Goal: Task Accomplishment & Management: Use online tool/utility

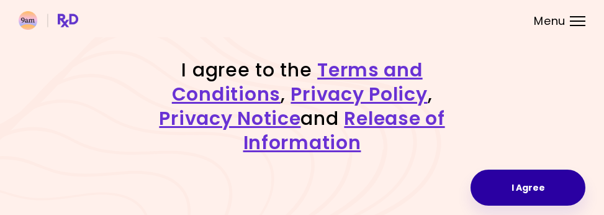
click at [534, 200] on button "I Agree" at bounding box center [527, 187] width 115 height 36
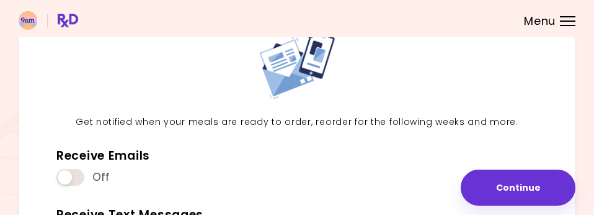
scroll to position [103, 0]
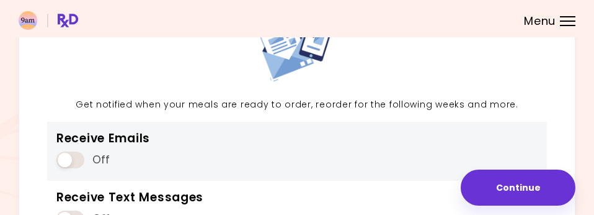
click at [64, 159] on span at bounding box center [70, 159] width 28 height 17
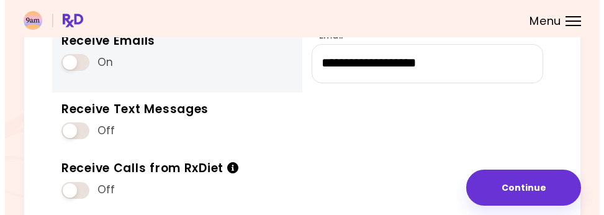
scroll to position [187, 0]
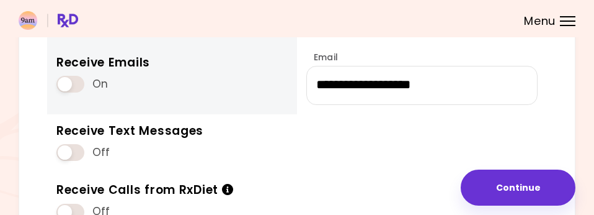
click at [75, 83] on span at bounding box center [70, 84] width 28 height 17
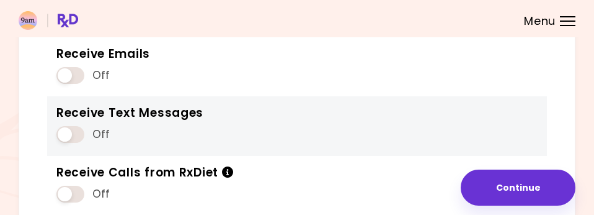
click at [71, 134] on span at bounding box center [70, 134] width 28 height 17
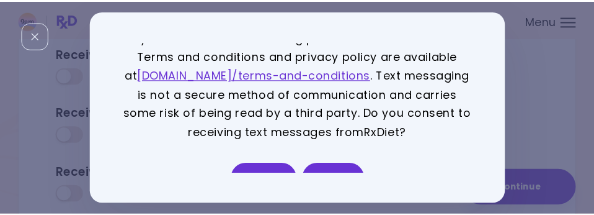
scroll to position [100, 0]
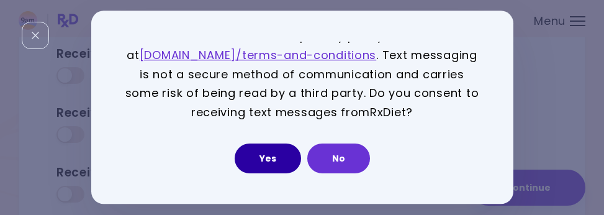
click at [262, 154] on button "Yes" at bounding box center [267, 159] width 66 height 30
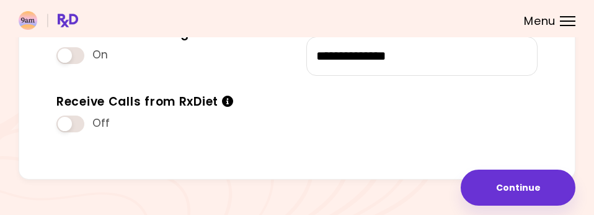
scroll to position [290, 0]
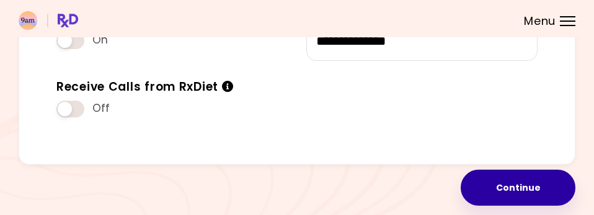
click at [496, 182] on button "Continue" at bounding box center [518, 187] width 115 height 36
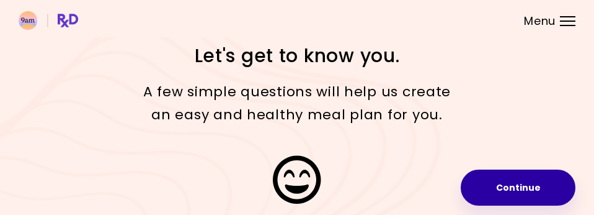
click at [491, 183] on button "Continue" at bounding box center [518, 187] width 115 height 36
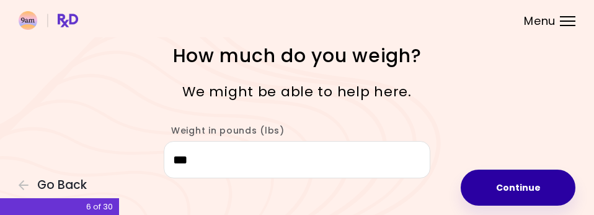
click at [492, 182] on button "Continue" at bounding box center [518, 187] width 115 height 36
select select "****"
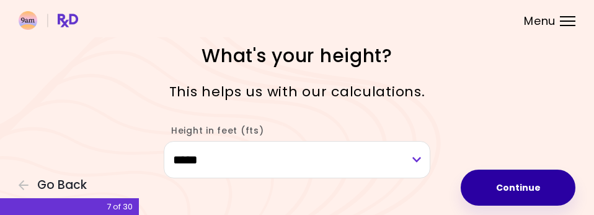
click at [496, 182] on button "Continue" at bounding box center [518, 187] width 115 height 36
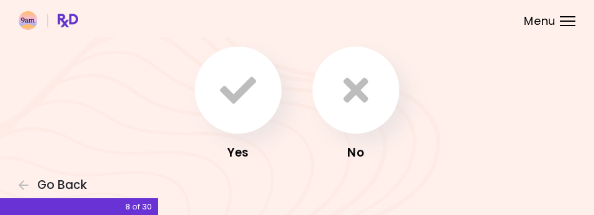
scroll to position [85, 0]
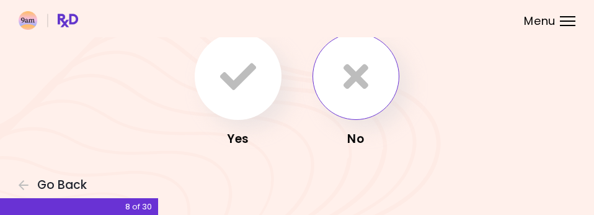
click at [359, 89] on icon "button" at bounding box center [356, 76] width 25 height 36
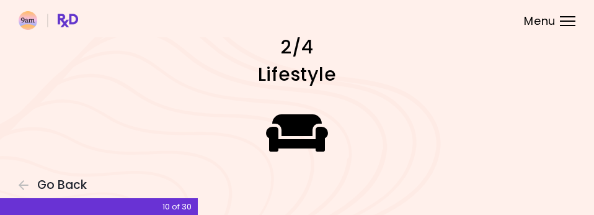
scroll to position [13, 0]
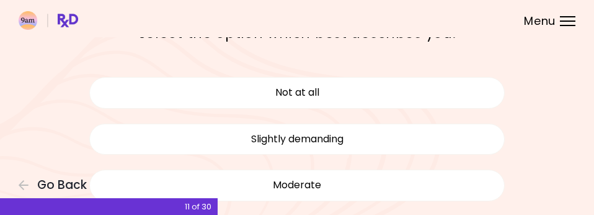
scroll to position [103, 0]
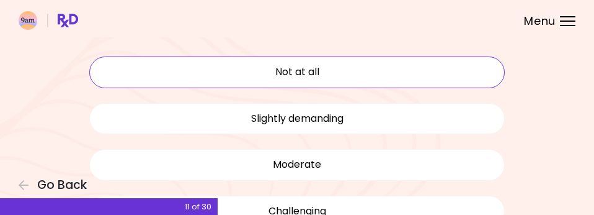
click at [305, 79] on button "Not at all" at bounding box center [297, 71] width 416 height 31
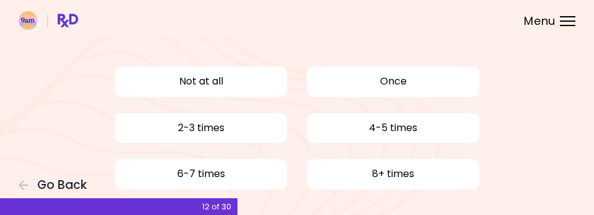
scroll to position [104, 0]
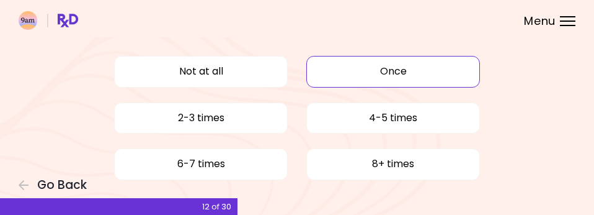
click at [312, 72] on button "Once" at bounding box center [393, 71] width 174 height 31
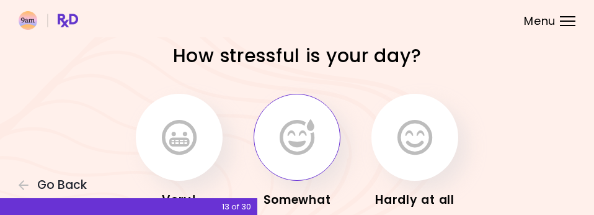
click at [312, 143] on icon "button" at bounding box center [297, 137] width 35 height 36
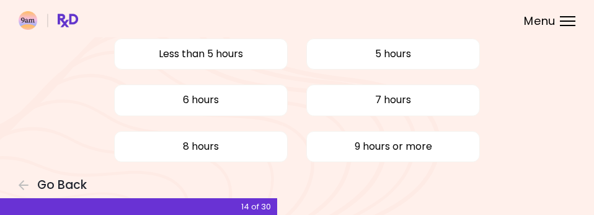
scroll to position [91, 0]
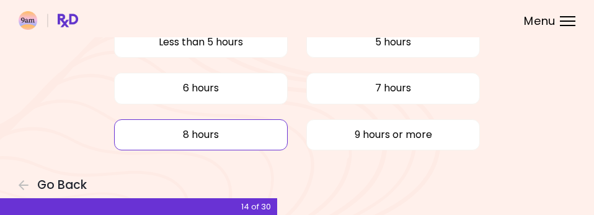
click at [252, 126] on button "8 hours" at bounding box center [201, 134] width 174 height 31
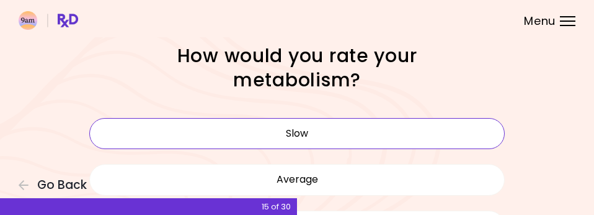
click at [324, 141] on button "Slow" at bounding box center [297, 133] width 416 height 31
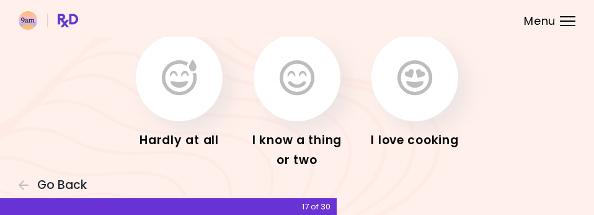
scroll to position [103, 0]
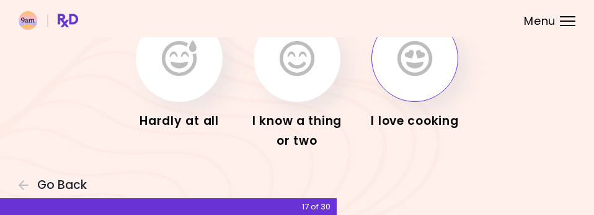
click at [395, 79] on button "button" at bounding box center [415, 58] width 87 height 87
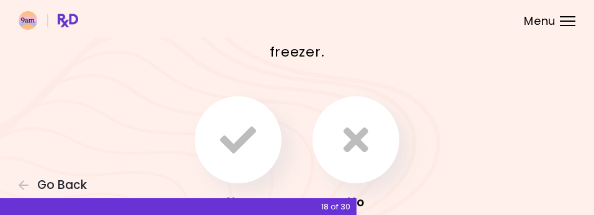
scroll to position [104, 0]
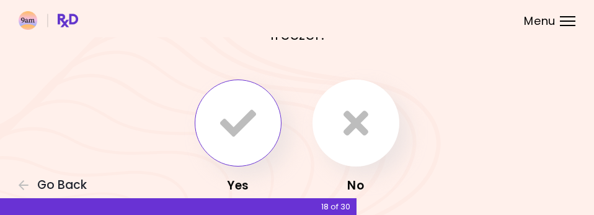
click at [264, 135] on button "button" at bounding box center [238, 122] width 87 height 87
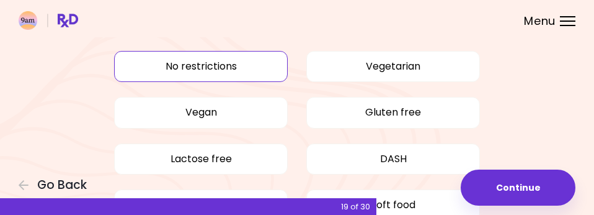
scroll to position [43, 0]
click at [249, 71] on button "No restrictions" at bounding box center [201, 66] width 174 height 31
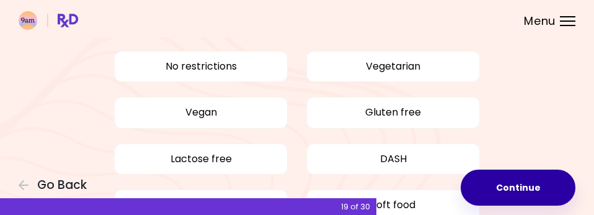
click at [491, 189] on button "Continue" at bounding box center [518, 187] width 115 height 36
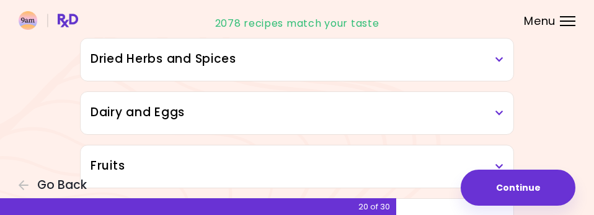
scroll to position [103, 0]
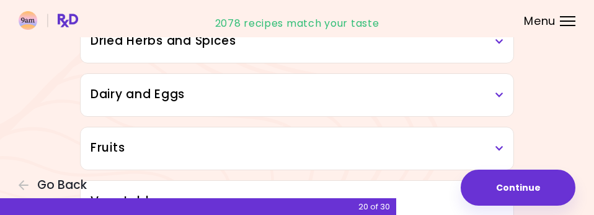
click at [492, 44] on h3 "Dried Herbs and Spices" at bounding box center [297, 41] width 413 height 18
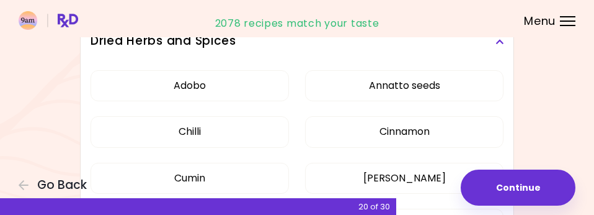
click at [492, 44] on h3 "Dried Herbs and Spices" at bounding box center [297, 41] width 413 height 18
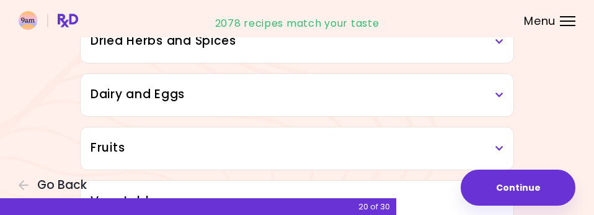
click at [503, 95] on icon at bounding box center [500, 95] width 8 height 9
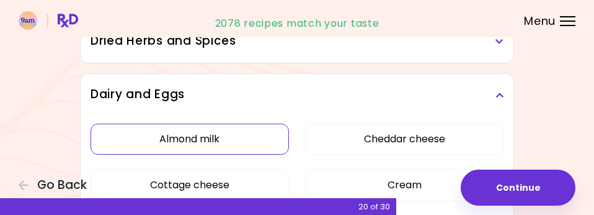
click at [219, 140] on button "Almond milk" at bounding box center [190, 138] width 199 height 31
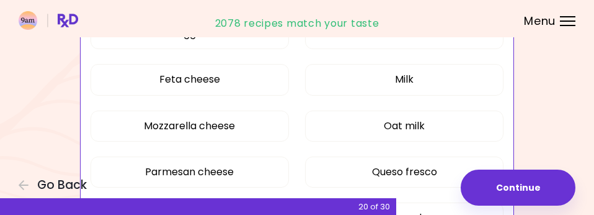
scroll to position [310, 0]
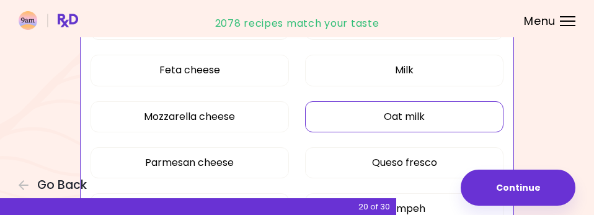
click at [377, 120] on button "Oat milk" at bounding box center [404, 116] width 199 height 31
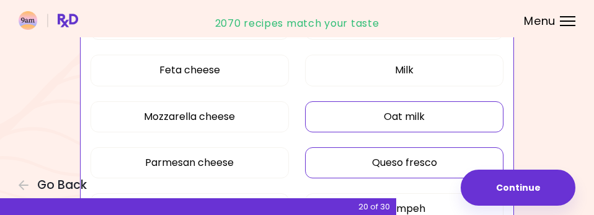
scroll to position [413, 0]
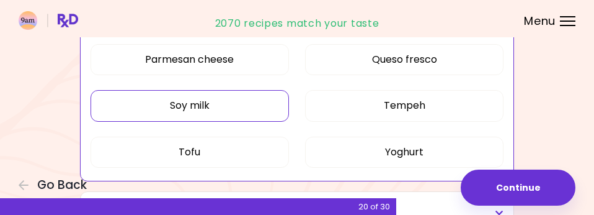
click at [233, 102] on button "Soy milk" at bounding box center [190, 105] width 199 height 31
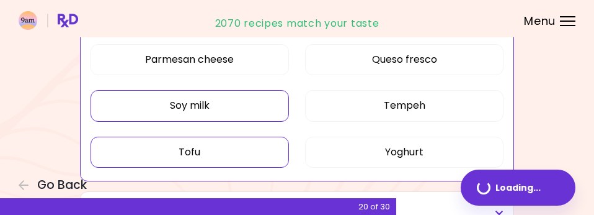
click at [233, 151] on button "Tofu" at bounding box center [190, 151] width 199 height 31
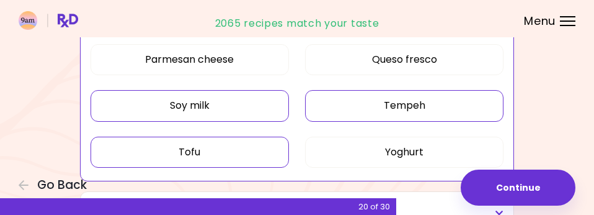
click at [369, 107] on button "Tempeh" at bounding box center [404, 105] width 199 height 31
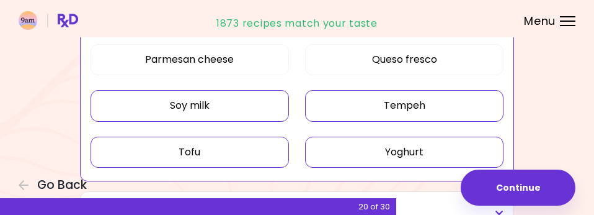
scroll to position [517, 0]
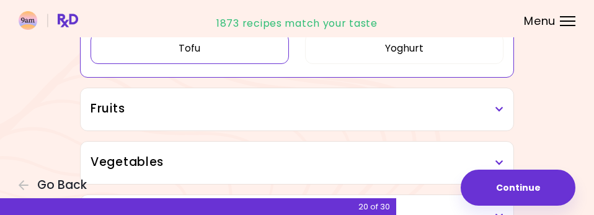
click at [495, 110] on h3 "Fruits" at bounding box center [297, 109] width 413 height 18
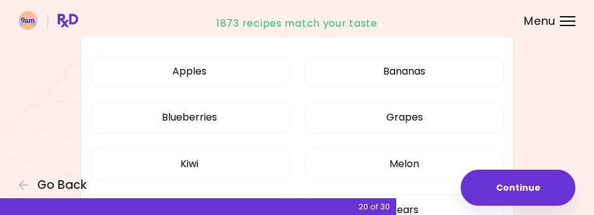
scroll to position [620, 0]
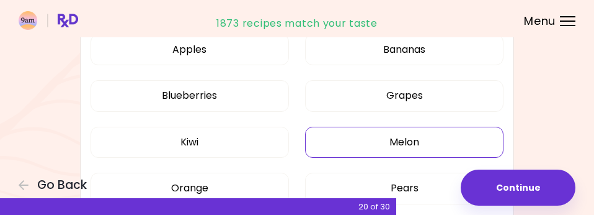
click at [385, 140] on button "Melon" at bounding box center [404, 142] width 199 height 31
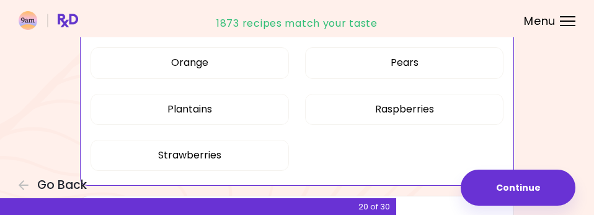
scroll to position [723, 0]
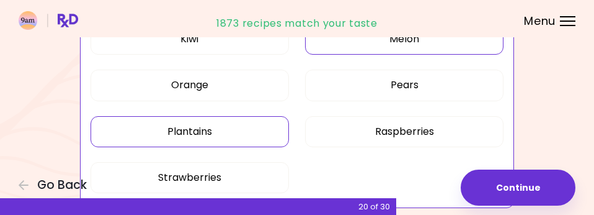
click at [210, 130] on button "Plantains" at bounding box center [190, 131] width 199 height 31
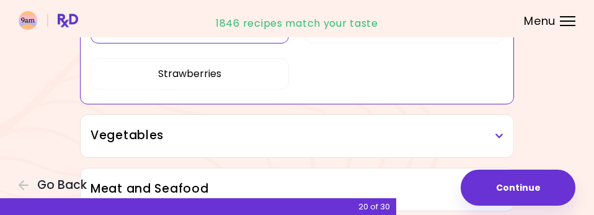
click at [501, 135] on icon at bounding box center [500, 136] width 8 height 9
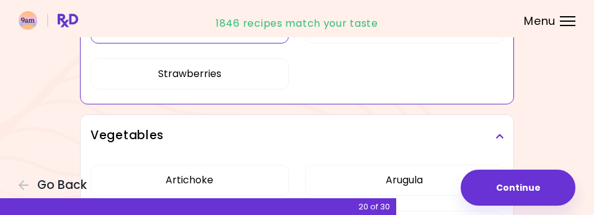
scroll to position [930, 0]
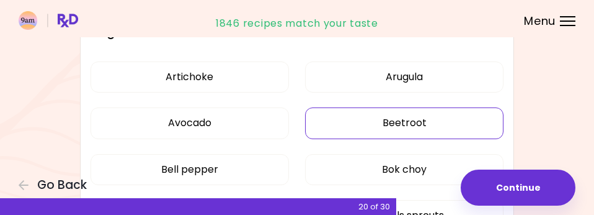
click at [399, 127] on button "Beetroot" at bounding box center [404, 122] width 199 height 31
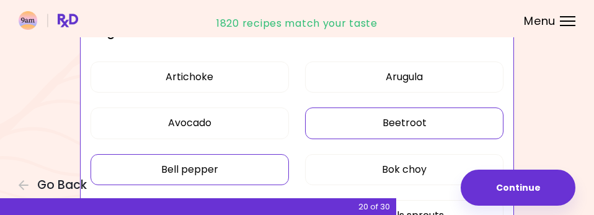
drag, startPoint x: 230, startPoint y: 163, endPoint x: 241, endPoint y: 164, distance: 11.2
click at [230, 164] on button "Bell pepper" at bounding box center [190, 169] width 199 height 31
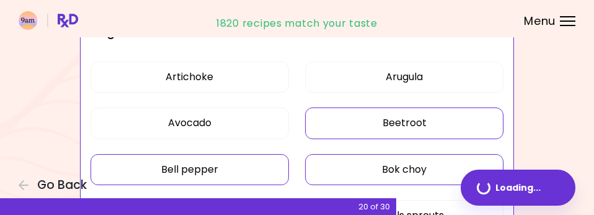
click at [352, 165] on button "Bok choy" at bounding box center [404, 169] width 199 height 31
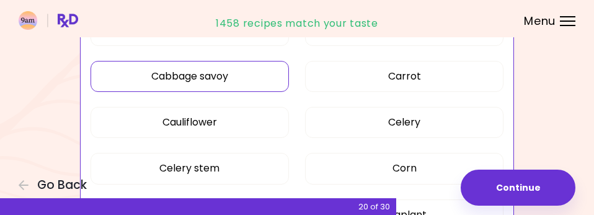
scroll to position [1137, 0]
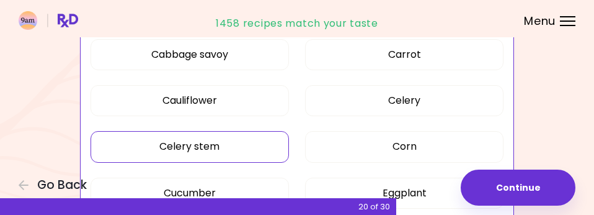
click at [231, 140] on button "Celery stem" at bounding box center [190, 146] width 199 height 31
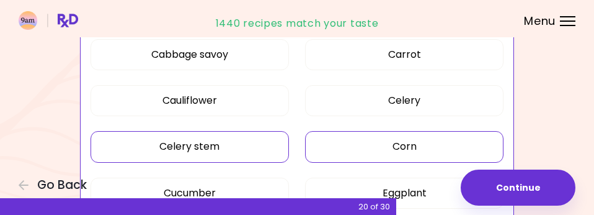
scroll to position [1240, 0]
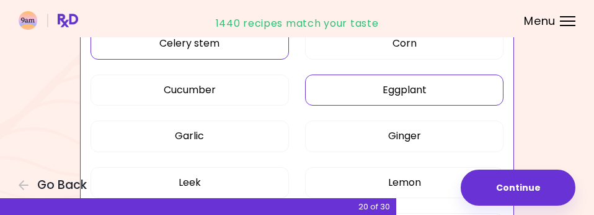
click at [369, 84] on button "Eggplant" at bounding box center [404, 89] width 199 height 31
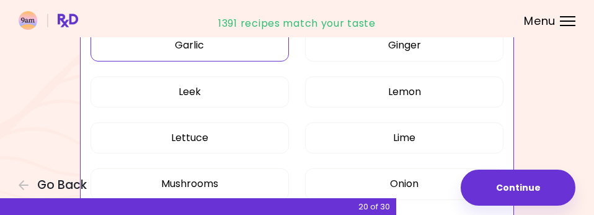
scroll to position [1344, 0]
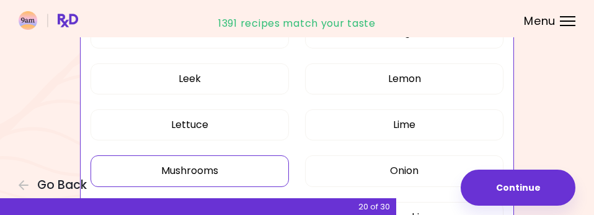
click at [220, 159] on button "Mushrooms" at bounding box center [190, 170] width 199 height 31
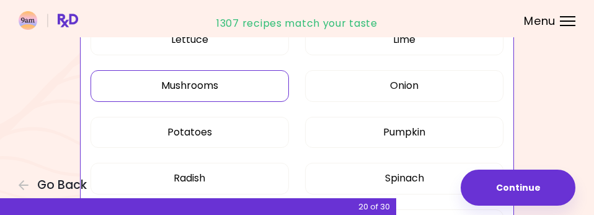
scroll to position [1447, 0]
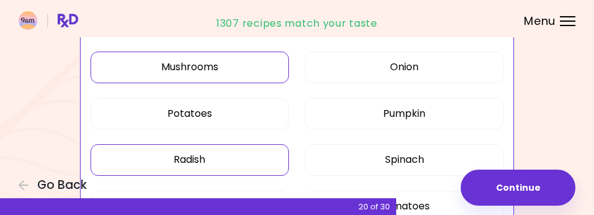
click at [251, 144] on button "Radish" at bounding box center [190, 159] width 199 height 31
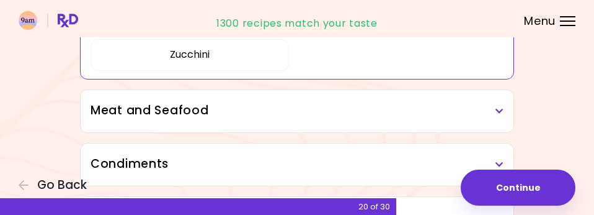
scroll to position [1654, 0]
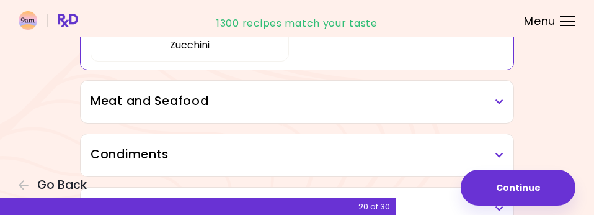
click at [501, 100] on icon at bounding box center [500, 101] width 8 height 9
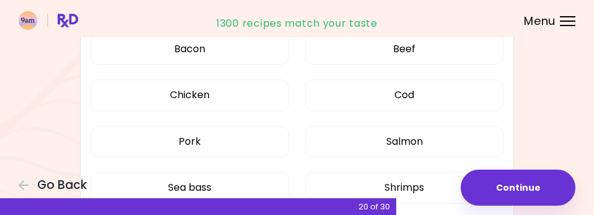
scroll to position [1757, 0]
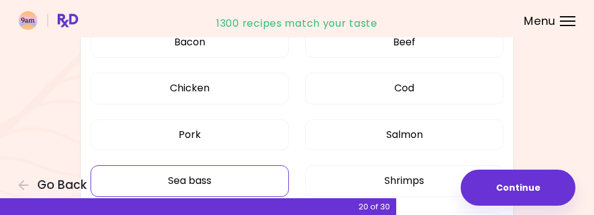
click at [222, 174] on button "Sea bass" at bounding box center [190, 180] width 199 height 31
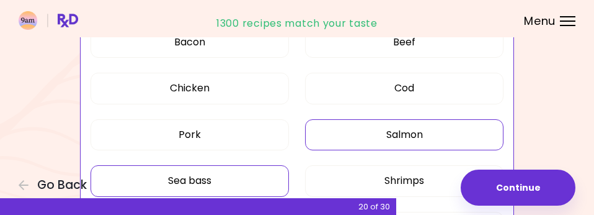
click at [354, 135] on button "Salmon" at bounding box center [404, 134] width 199 height 31
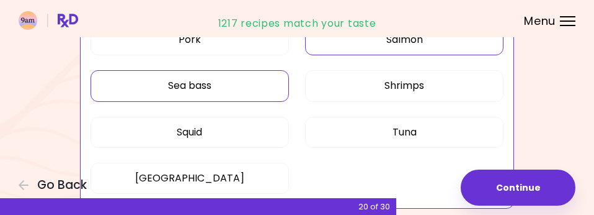
scroll to position [1861, 0]
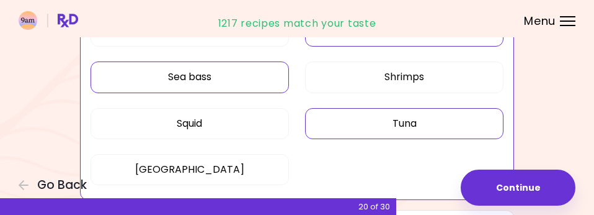
click at [362, 121] on button "Tuna" at bounding box center [404, 123] width 199 height 31
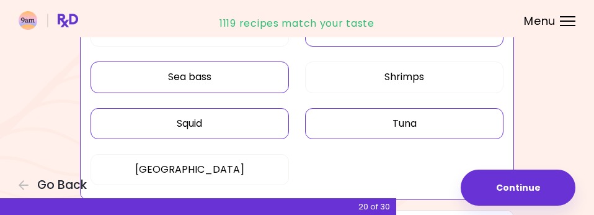
click at [270, 120] on button "Squid" at bounding box center [190, 123] width 199 height 31
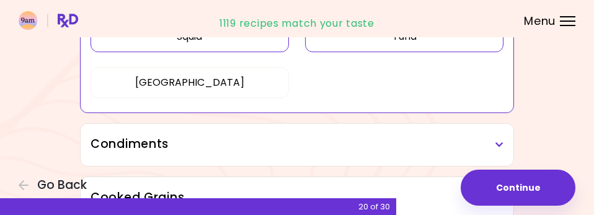
scroll to position [1964, 0]
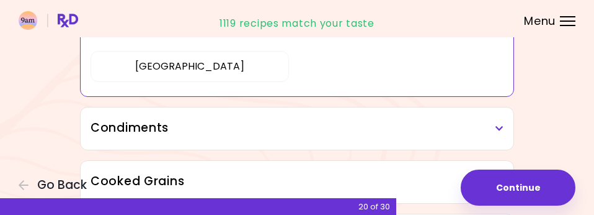
click at [397, 127] on h3 "Condiments" at bounding box center [297, 128] width 413 height 18
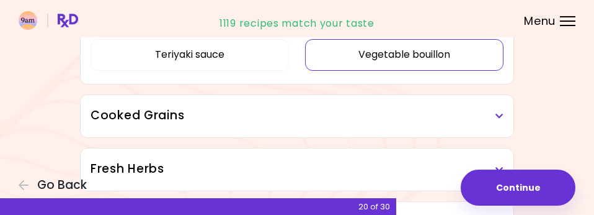
scroll to position [2378, 0]
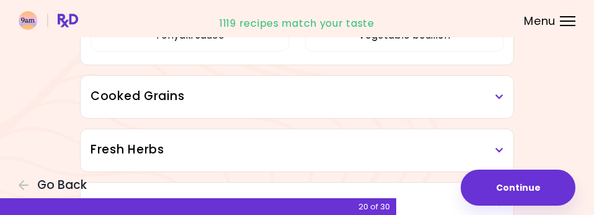
click at [345, 100] on h3 "Cooked Grains" at bounding box center [297, 96] width 413 height 18
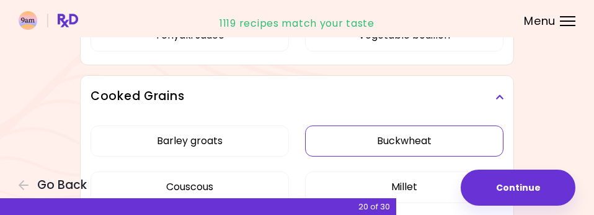
click at [377, 138] on button "Buckwheat" at bounding box center [404, 140] width 199 height 31
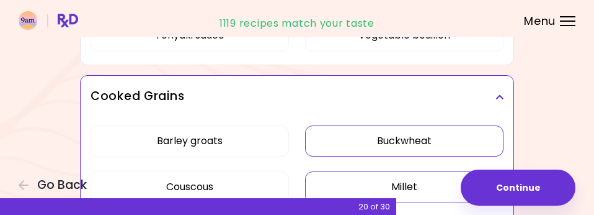
click at [388, 181] on button "Millet" at bounding box center [404, 186] width 199 height 31
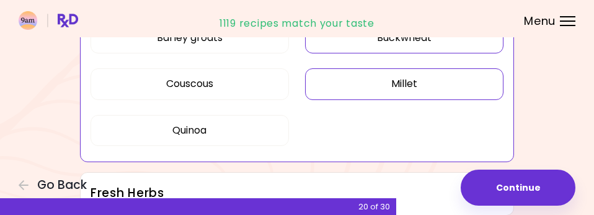
scroll to position [2584, 0]
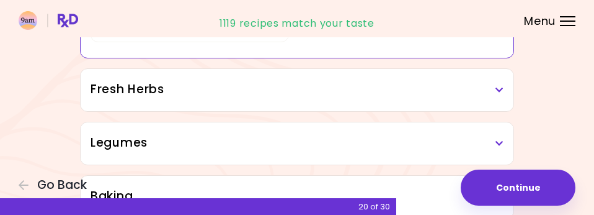
click at [347, 96] on div "Fresh Herbs" at bounding box center [297, 90] width 433 height 42
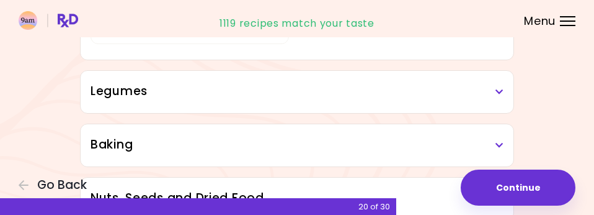
scroll to position [2791, 0]
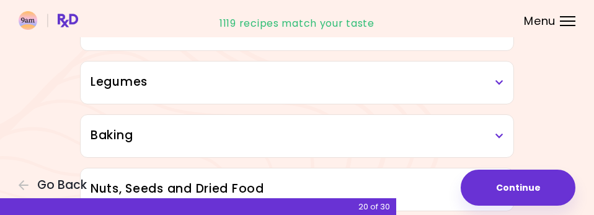
click at [328, 99] on div "Legumes Beans Chickpeas Green beans Lentils Peas" at bounding box center [297, 82] width 434 height 43
click at [498, 79] on icon at bounding box center [500, 82] width 8 height 9
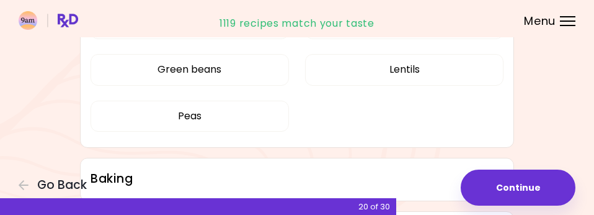
scroll to position [2998, 0]
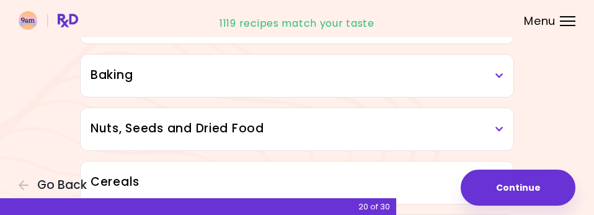
click at [375, 79] on div "Baking" at bounding box center [297, 76] width 433 height 42
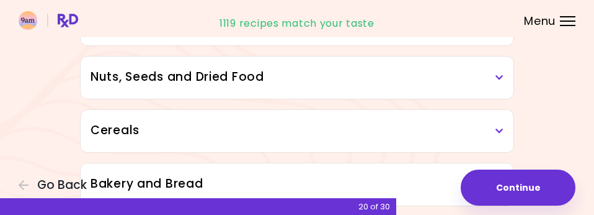
scroll to position [3205, 0]
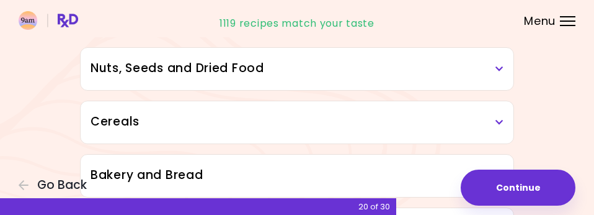
click at [305, 71] on div "Nuts, Seeds and Dried Food" at bounding box center [297, 69] width 433 height 42
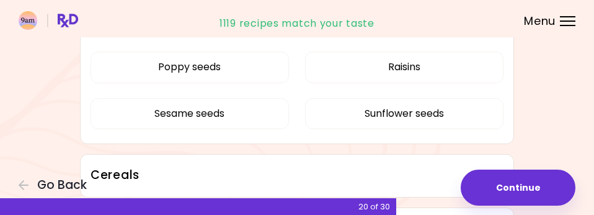
scroll to position [3411, 0]
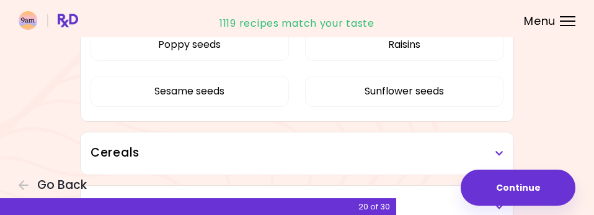
click at [304, 148] on h3 "Cereals" at bounding box center [297, 153] width 413 height 18
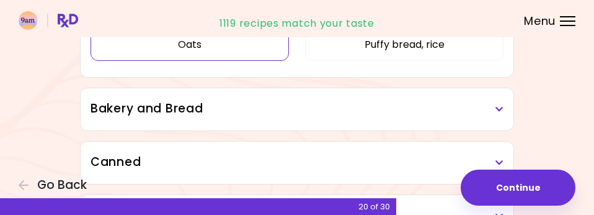
scroll to position [3618, 0]
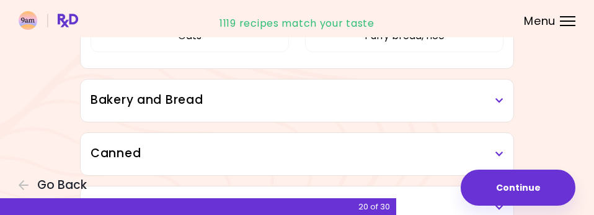
click at [301, 102] on div "Bakery and Bread" at bounding box center [297, 100] width 433 height 42
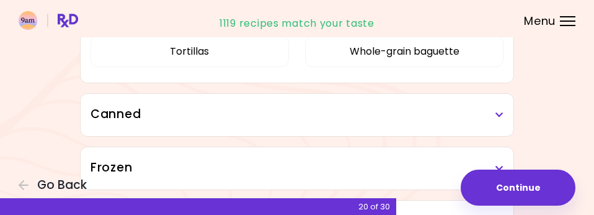
scroll to position [3825, 0]
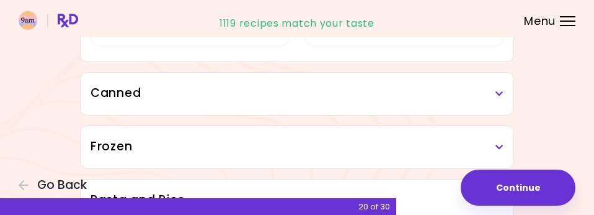
click at [309, 104] on div "Canned" at bounding box center [297, 94] width 433 height 42
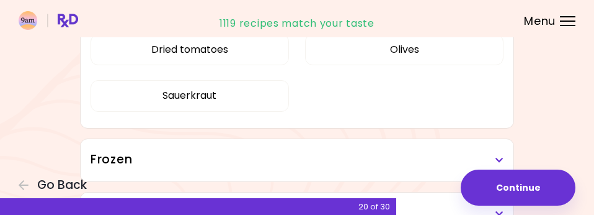
scroll to position [3929, 0]
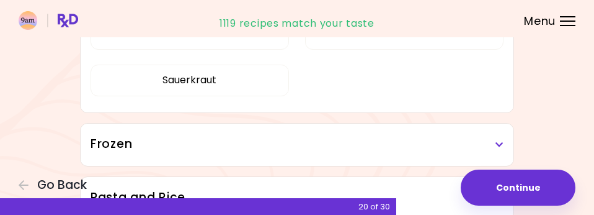
click at [297, 140] on h3 "Frozen" at bounding box center [297, 144] width 413 height 18
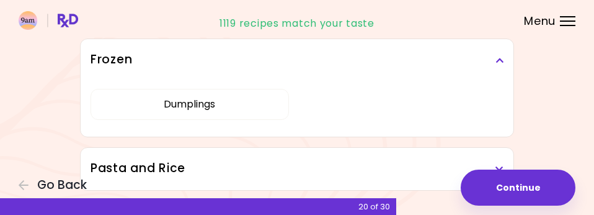
scroll to position [4022, 0]
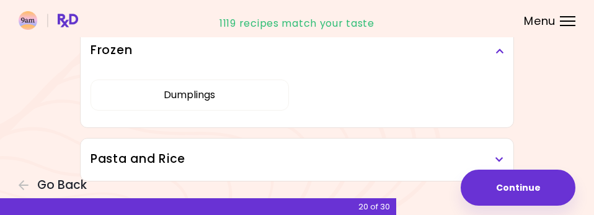
click at [297, 150] on h3 "Pasta and Rice" at bounding box center [297, 159] width 413 height 18
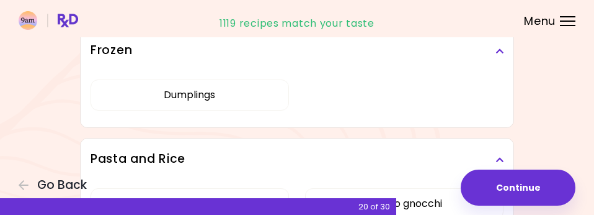
scroll to position [4124, 0]
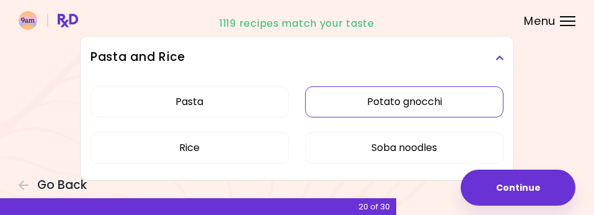
click at [377, 94] on button "Potato gnocchi" at bounding box center [404, 101] width 199 height 31
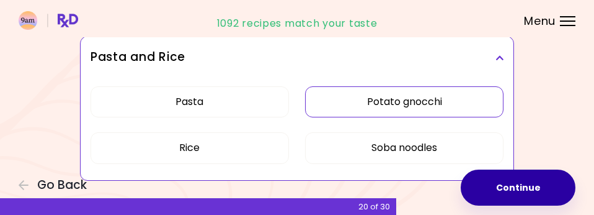
click at [493, 193] on button "Continue" at bounding box center [518, 187] width 115 height 36
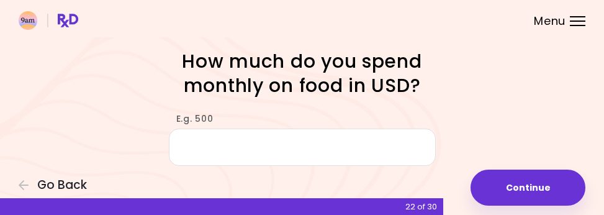
click at [260, 157] on input "E.g. 500" at bounding box center [302, 146] width 267 height 37
type input "***"
click at [523, 182] on button "Continue" at bounding box center [527, 187] width 115 height 36
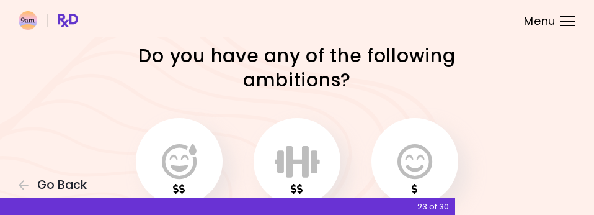
scroll to position [103, 0]
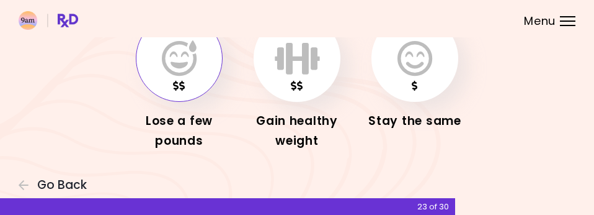
click at [176, 78] on button "button" at bounding box center [179, 58] width 87 height 87
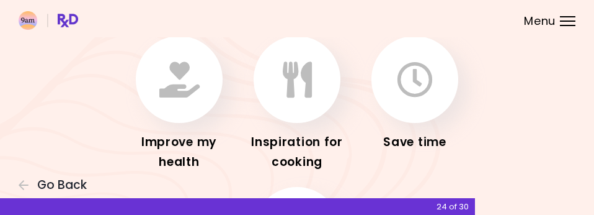
scroll to position [104, 0]
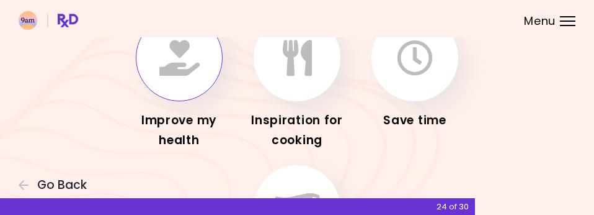
click at [175, 91] on button "button" at bounding box center [179, 57] width 87 height 87
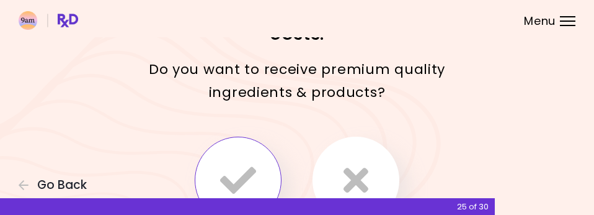
scroll to position [174, 0]
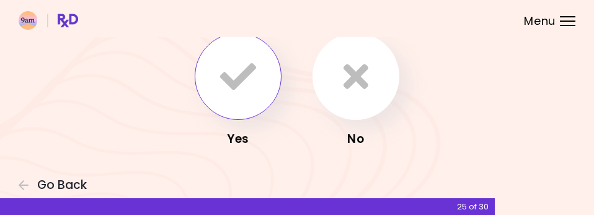
click at [252, 105] on button "button" at bounding box center [238, 76] width 87 height 87
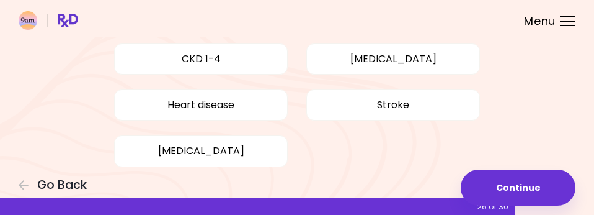
scroll to position [270, 0]
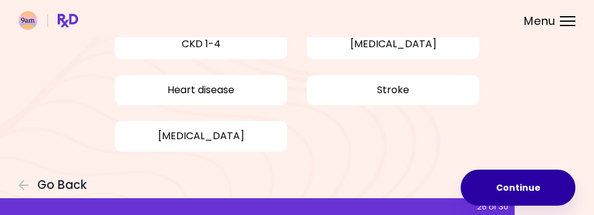
click at [487, 181] on button "Continue" at bounding box center [518, 187] width 115 height 36
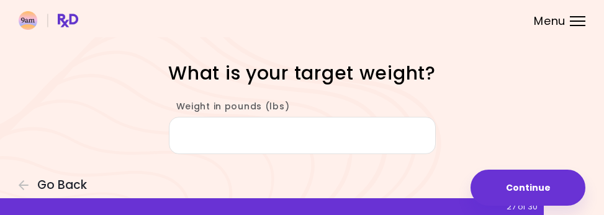
click at [288, 133] on input "Weight in pounds (lbs)" at bounding box center [302, 135] width 267 height 37
type input "*"
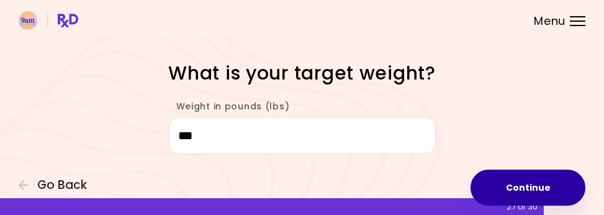
type input "***"
click at [534, 187] on button "Continue" at bounding box center [527, 187] width 115 height 36
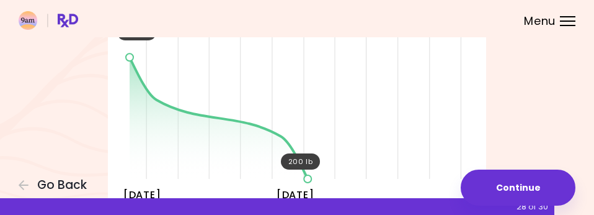
scroll to position [207, 0]
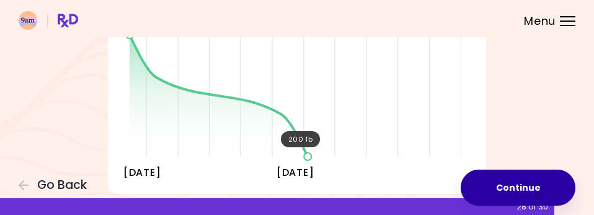
click at [504, 184] on button "Continue" at bounding box center [518, 187] width 115 height 36
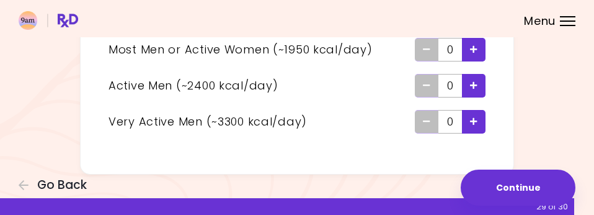
scroll to position [218, 0]
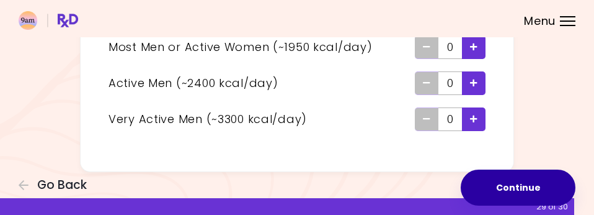
click at [508, 187] on button "Continue" at bounding box center [518, 187] width 115 height 36
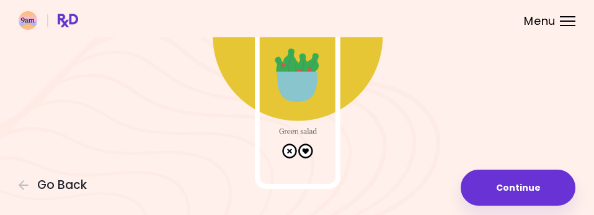
scroll to position [166, 0]
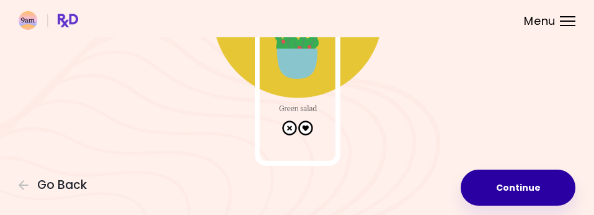
click at [486, 186] on button "Continue" at bounding box center [518, 187] width 115 height 36
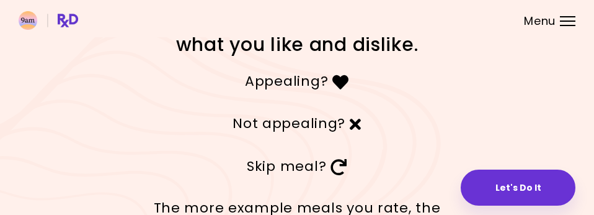
scroll to position [163, 0]
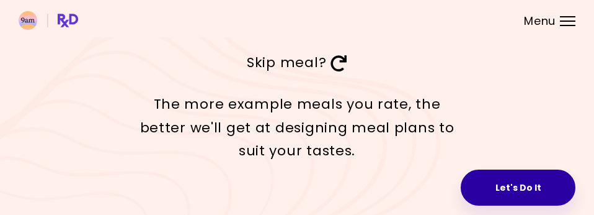
click at [494, 185] on button "Let's Do It" at bounding box center [518, 187] width 115 height 36
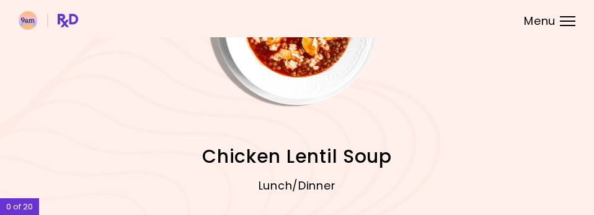
scroll to position [202, 0]
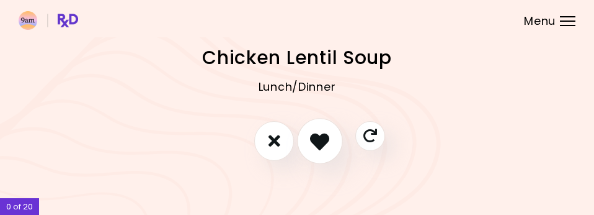
click at [328, 142] on icon "I like this recipe" at bounding box center [319, 140] width 19 height 19
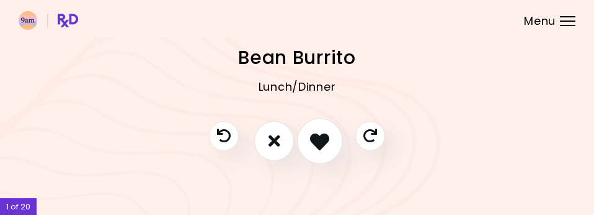
click at [327, 142] on icon "I like this recipe" at bounding box center [319, 140] width 19 height 19
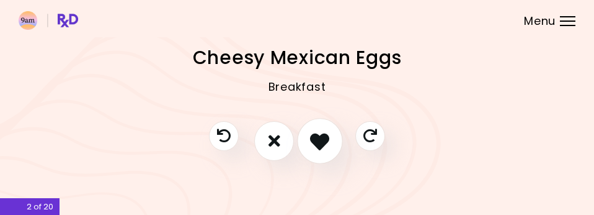
click at [321, 140] on icon "I like this recipe" at bounding box center [319, 140] width 19 height 19
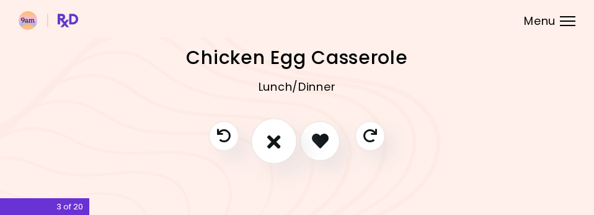
click at [273, 145] on icon "I don't like this recipe" at bounding box center [274, 140] width 14 height 19
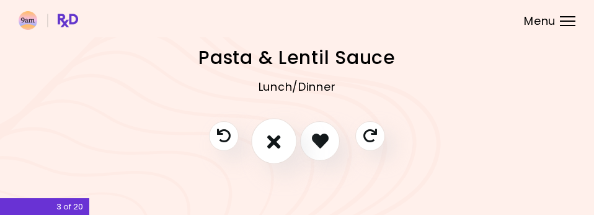
click at [277, 146] on icon "I don't like this recipe" at bounding box center [274, 140] width 14 height 19
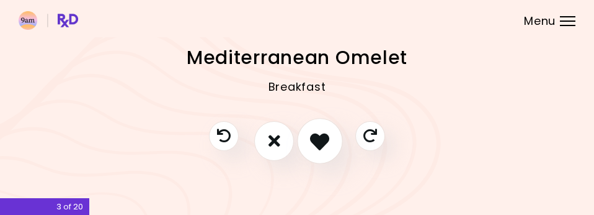
click at [308, 143] on button "I like this recipe" at bounding box center [320, 141] width 46 height 46
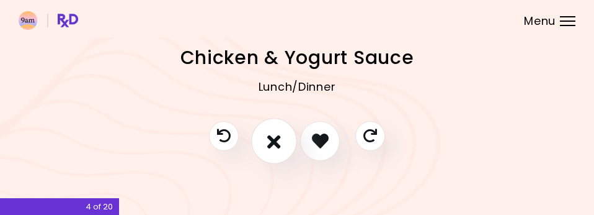
click at [275, 142] on icon "I don't like this recipe" at bounding box center [274, 140] width 14 height 19
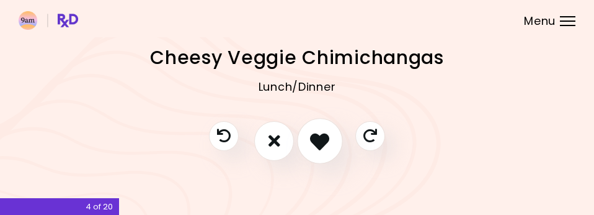
click at [313, 142] on icon "I like this recipe" at bounding box center [319, 140] width 19 height 19
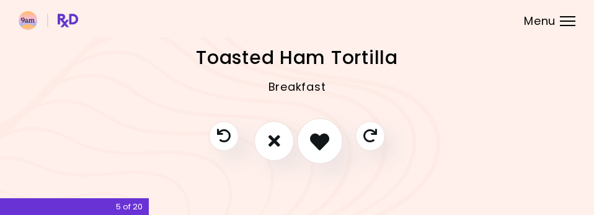
click at [316, 143] on icon "I like this recipe" at bounding box center [319, 140] width 19 height 19
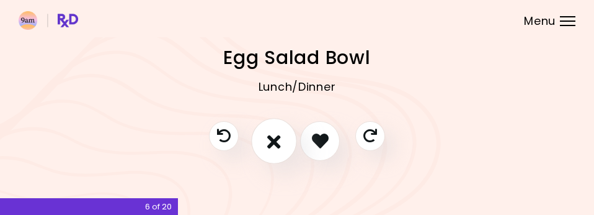
click at [280, 144] on icon "I don't like this recipe" at bounding box center [274, 140] width 14 height 19
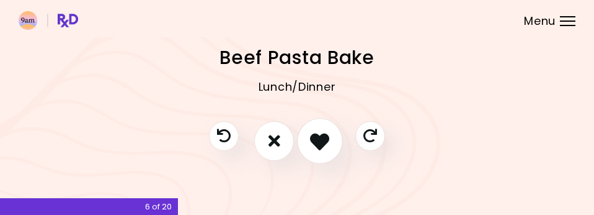
click at [308, 143] on button "I like this recipe" at bounding box center [320, 141] width 46 height 46
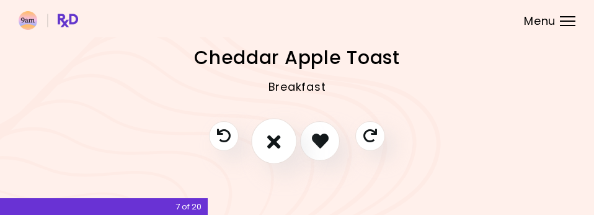
click at [282, 141] on button "I don't like this recipe" at bounding box center [274, 141] width 46 height 46
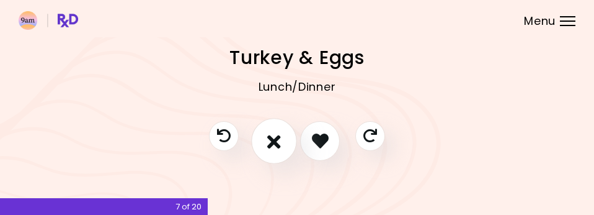
click at [277, 144] on icon "I don't like this recipe" at bounding box center [274, 140] width 14 height 19
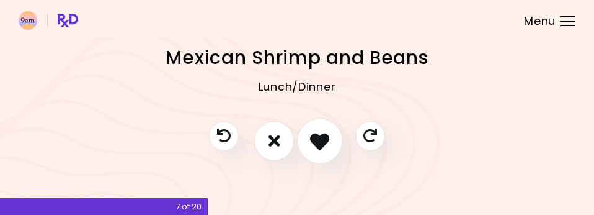
click at [310, 142] on icon "I like this recipe" at bounding box center [319, 140] width 19 height 19
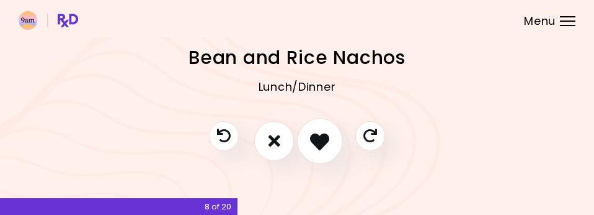
click at [310, 142] on icon "I like this recipe" at bounding box center [319, 140] width 19 height 19
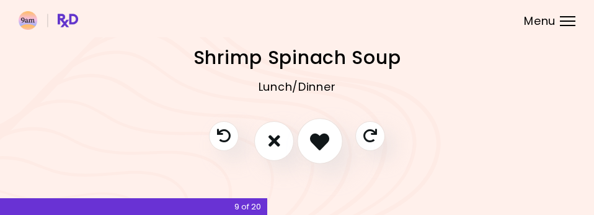
click at [310, 142] on icon "I like this recipe" at bounding box center [319, 140] width 19 height 19
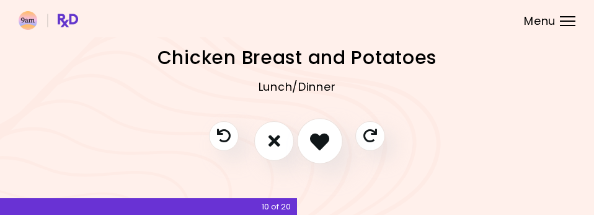
click at [310, 142] on icon "I like this recipe" at bounding box center [319, 140] width 19 height 19
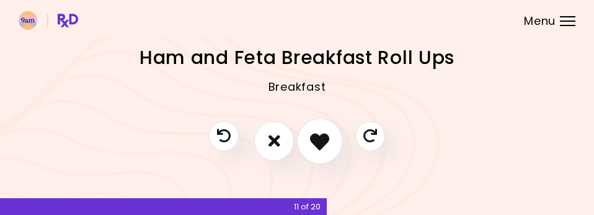
click at [310, 142] on icon "I like this recipe" at bounding box center [319, 140] width 19 height 19
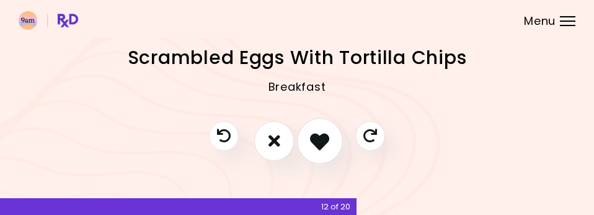
click at [310, 142] on icon "I like this recipe" at bounding box center [319, 140] width 19 height 19
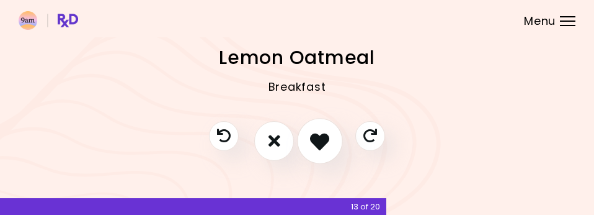
click at [310, 142] on icon "I like this recipe" at bounding box center [319, 140] width 19 height 19
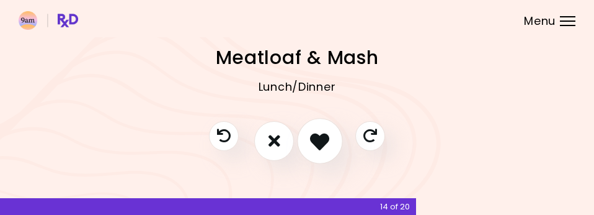
click at [310, 142] on icon "I like this recipe" at bounding box center [319, 140] width 19 height 19
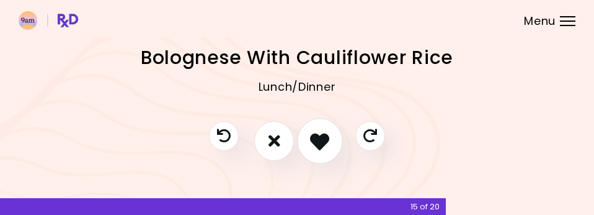
click at [310, 142] on icon "I like this recipe" at bounding box center [319, 140] width 19 height 19
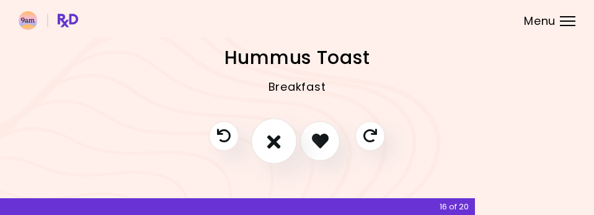
click at [273, 139] on icon "I don't like this recipe" at bounding box center [274, 140] width 14 height 19
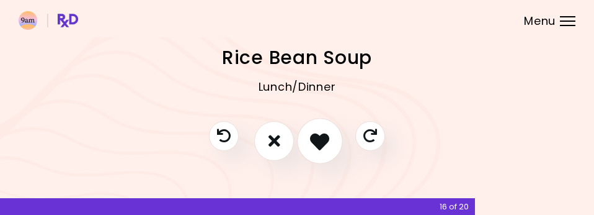
click at [315, 141] on icon "I like this recipe" at bounding box center [319, 140] width 19 height 19
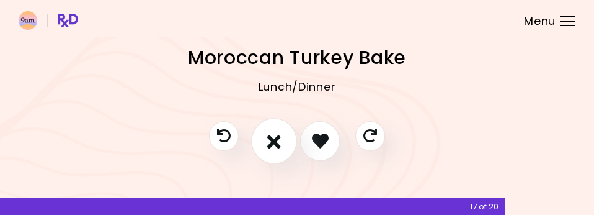
click at [271, 146] on icon "I don't like this recipe" at bounding box center [274, 140] width 14 height 19
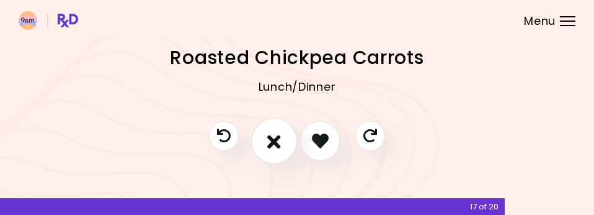
click at [280, 139] on icon "I don't like this recipe" at bounding box center [274, 140] width 14 height 19
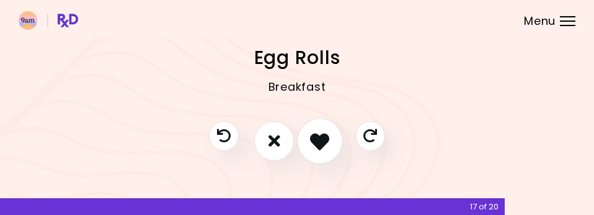
click at [324, 147] on icon "I like this recipe" at bounding box center [319, 140] width 19 height 19
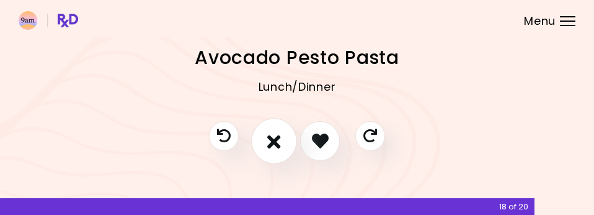
click at [284, 143] on button "I don't like this recipe" at bounding box center [274, 141] width 46 height 46
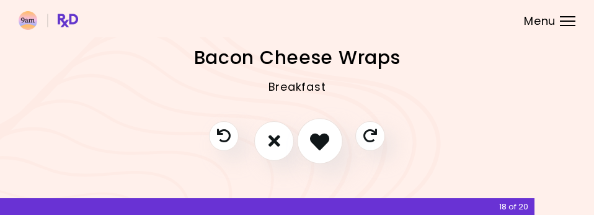
click at [326, 141] on icon "I like this recipe" at bounding box center [319, 140] width 19 height 19
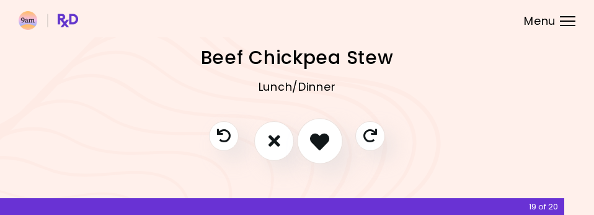
click at [326, 141] on icon "I like this recipe" at bounding box center [319, 140] width 19 height 19
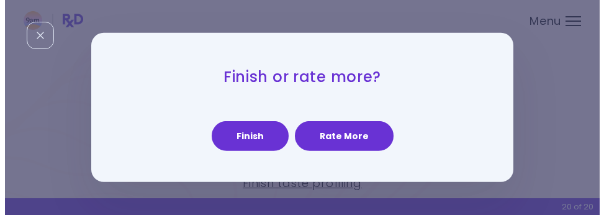
scroll to position [0, 0]
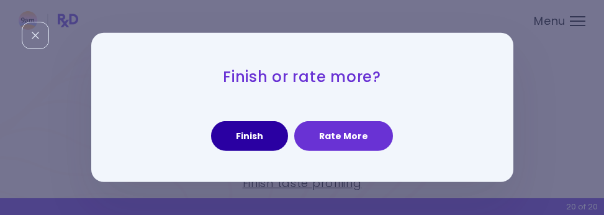
click at [261, 143] on button "Finish" at bounding box center [249, 136] width 77 height 30
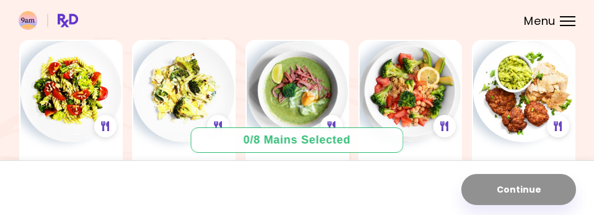
scroll to position [3229, 0]
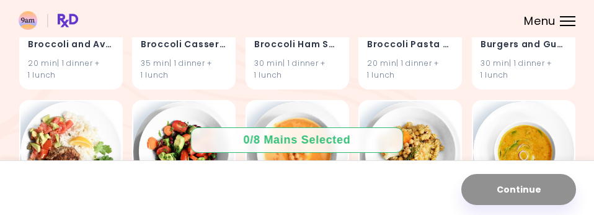
click at [568, 22] on div "Menu" at bounding box center [568, 21] width 16 height 10
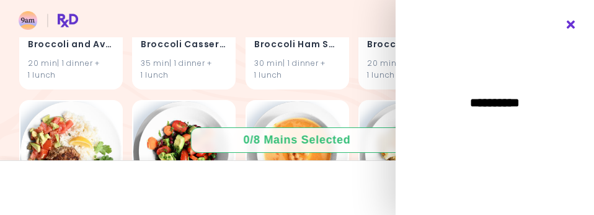
click at [571, 25] on icon "Close" at bounding box center [572, 24] width 12 height 9
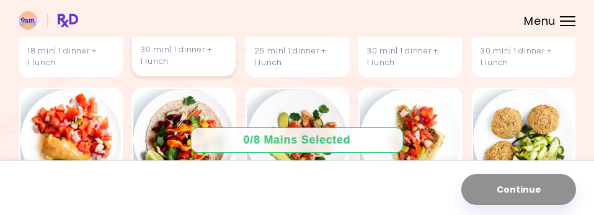
scroll to position [723, 0]
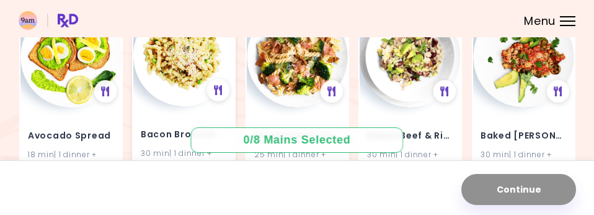
click at [182, 79] on img at bounding box center [183, 55] width 101 height 101
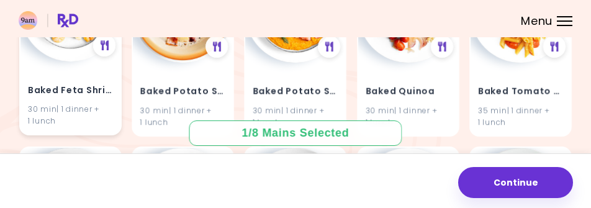
scroll to position [1033, 0]
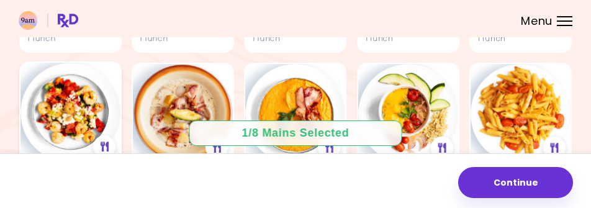
click at [71, 115] on img at bounding box center [70, 113] width 100 height 100
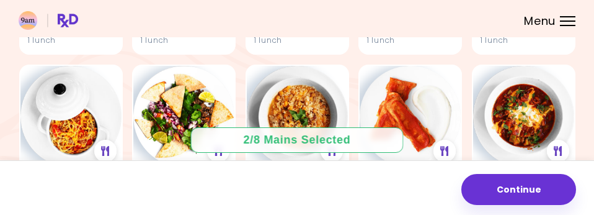
scroll to position [2068, 0]
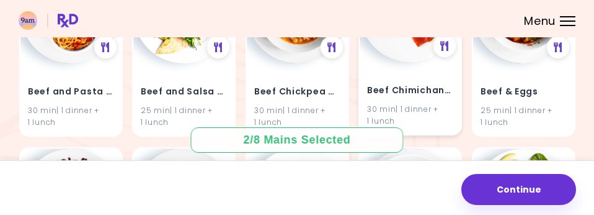
click at [390, 105] on div "30 min | 1 dinner + 1 lunch" at bounding box center [410, 116] width 86 height 24
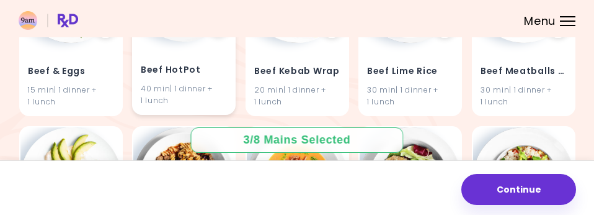
scroll to position [2171, 0]
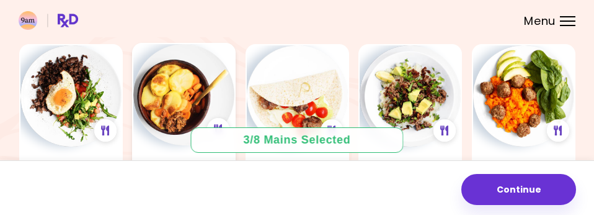
click at [181, 110] on img at bounding box center [183, 94] width 101 height 101
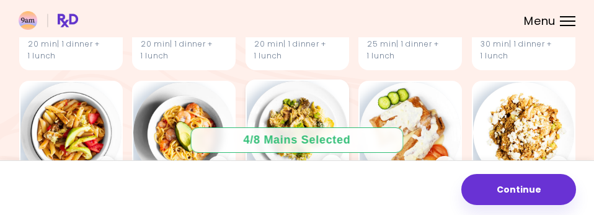
scroll to position [3888, 0]
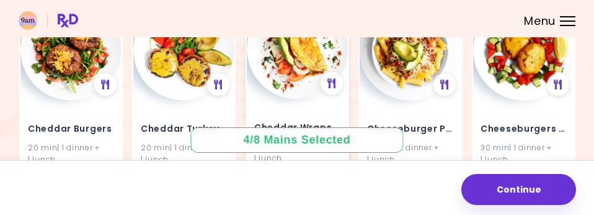
click at [296, 79] on img at bounding box center [297, 48] width 101 height 101
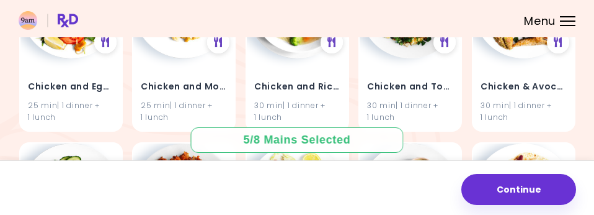
scroll to position [4198, 0]
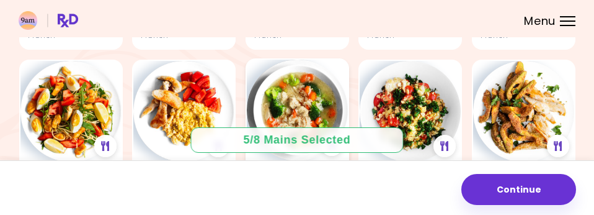
click at [313, 104] on img at bounding box center [297, 110] width 101 height 101
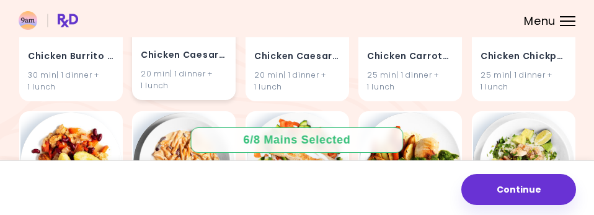
scroll to position [4612, 0]
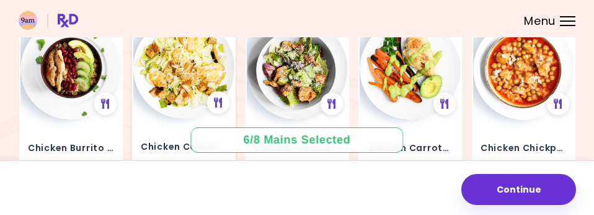
click at [195, 86] on img at bounding box center [183, 67] width 101 height 101
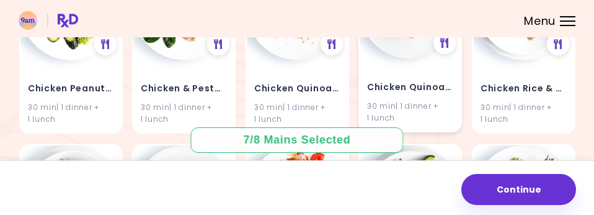
scroll to position [5543, 0]
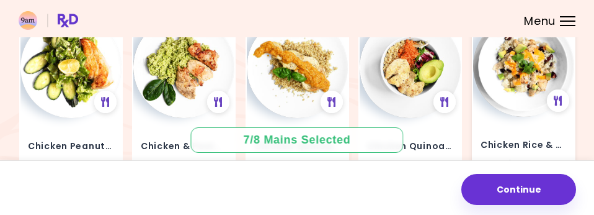
click at [529, 57] on img at bounding box center [523, 66] width 101 height 101
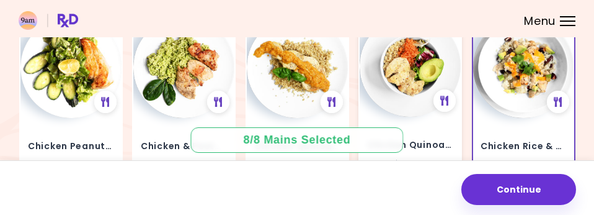
scroll to position [5646, 0]
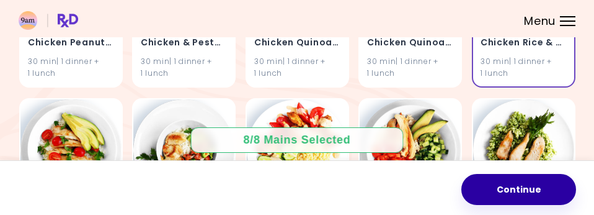
click at [487, 181] on button "Continue" at bounding box center [519, 189] width 115 height 31
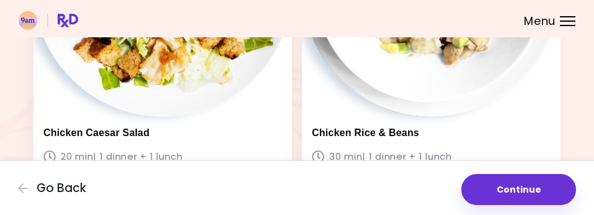
scroll to position [1303, 0]
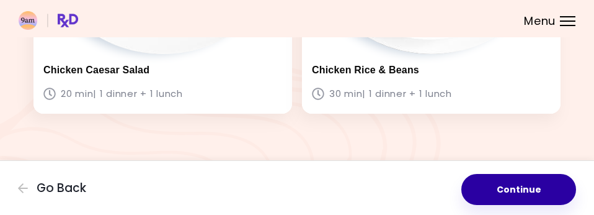
click at [496, 184] on button "Continue" at bounding box center [519, 189] width 115 height 31
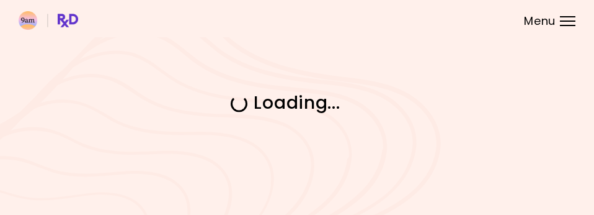
scroll to position [0, 0]
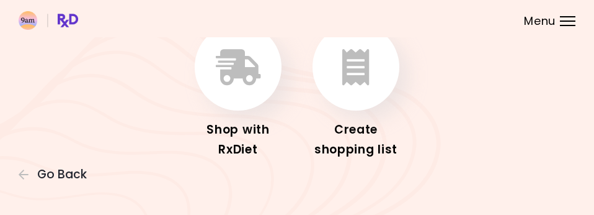
scroll to position [103, 0]
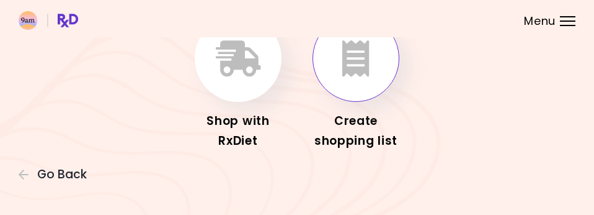
click at [345, 92] on button "button" at bounding box center [356, 58] width 87 height 87
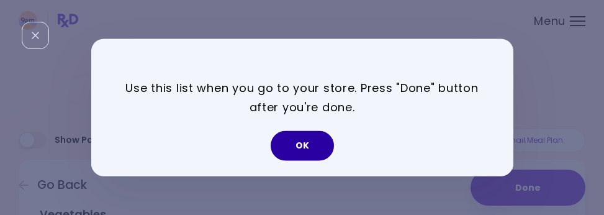
click at [303, 144] on button "OK" at bounding box center [301, 146] width 63 height 30
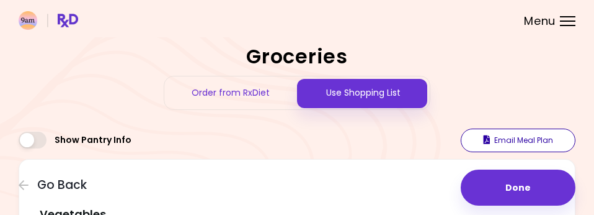
click at [515, 135] on button "Email Meal Plan" at bounding box center [518, 140] width 115 height 24
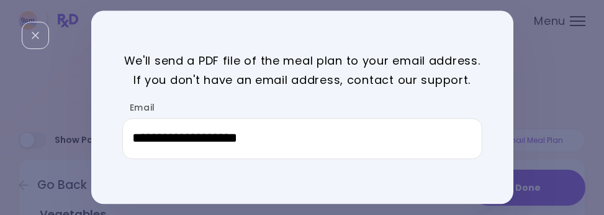
scroll to position [51, 0]
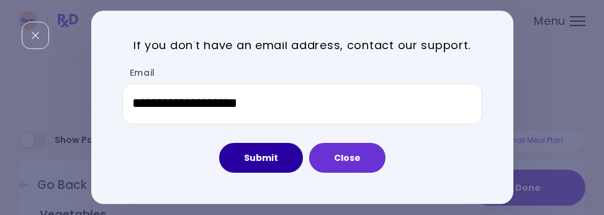
click at [261, 153] on button "Submit" at bounding box center [261, 158] width 84 height 30
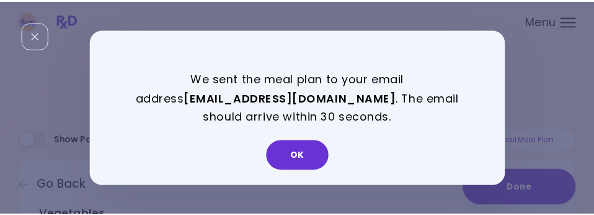
scroll to position [0, 0]
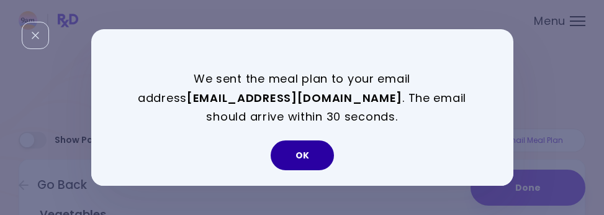
click at [320, 154] on button "OK" at bounding box center [301, 155] width 63 height 30
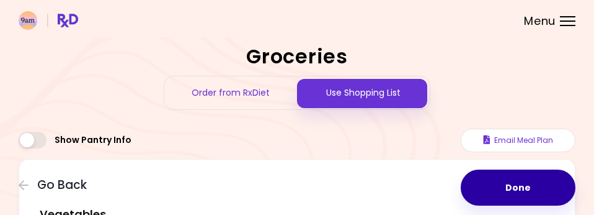
click at [507, 176] on button "Done" at bounding box center [518, 187] width 115 height 36
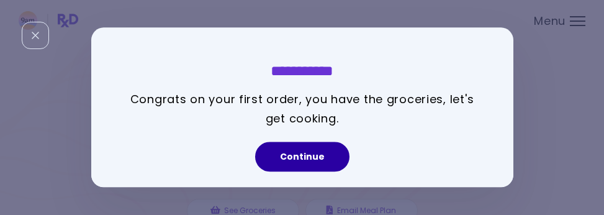
click at [316, 157] on button "Continue" at bounding box center [302, 157] width 94 height 30
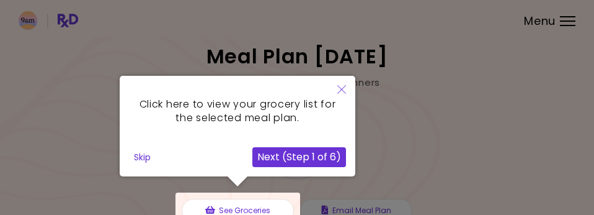
click at [300, 161] on button "Next (Step 1 of 6)" at bounding box center [299, 157] width 94 height 20
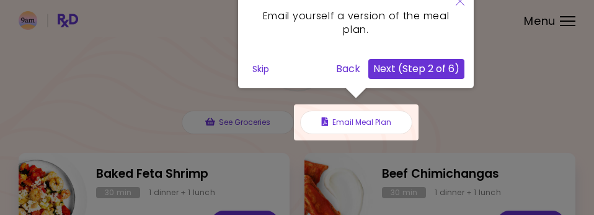
scroll to position [103, 0]
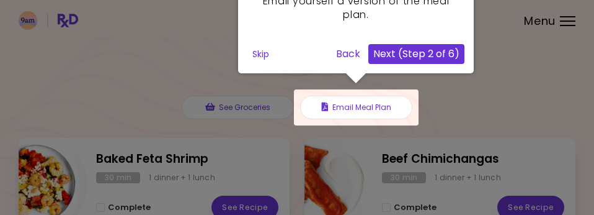
click at [437, 59] on button "Next (Step 2 of 6)" at bounding box center [416, 54] width 96 height 20
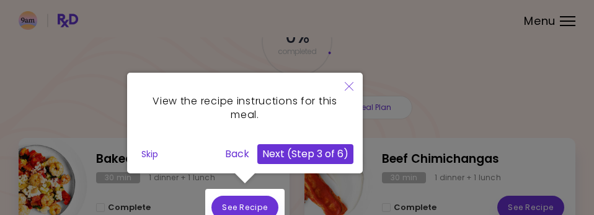
click at [311, 153] on button "Next (Step 3 of 6)" at bounding box center [305, 154] width 96 height 20
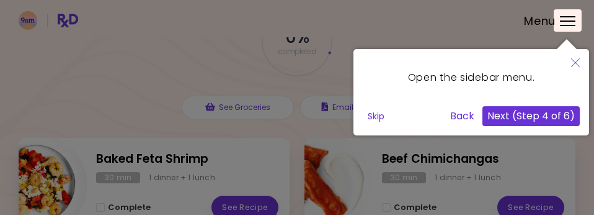
click at [533, 115] on button "Next (Step 4 of 6)" at bounding box center [531, 116] width 97 height 20
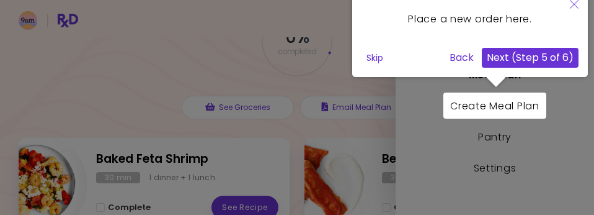
click at [520, 56] on button "Next (Step 5 of 6)" at bounding box center [530, 58] width 97 height 20
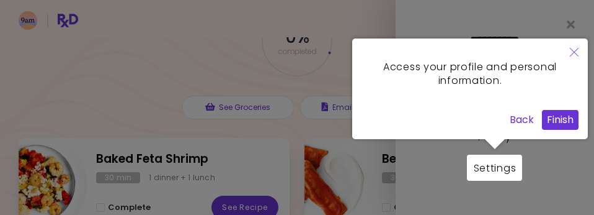
click at [555, 121] on button "Finish" at bounding box center [560, 120] width 37 height 20
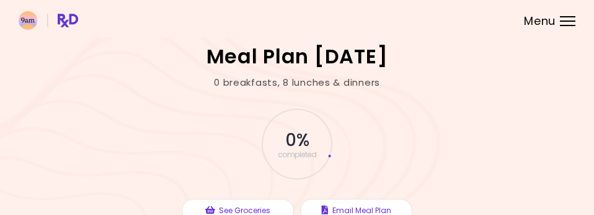
click at [569, 19] on div "Menu" at bounding box center [568, 21] width 16 height 10
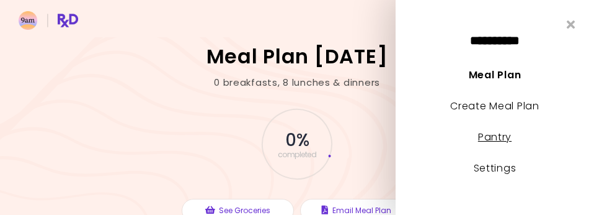
click at [486, 138] on link "Pantry" at bounding box center [494, 137] width 33 height 14
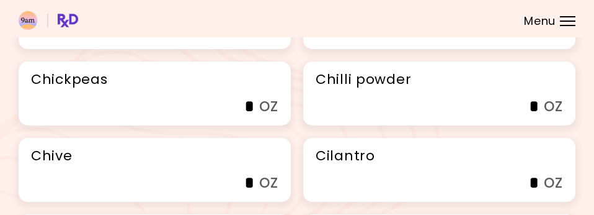
scroll to position [1964, 0]
